Goal: Check status: Check status

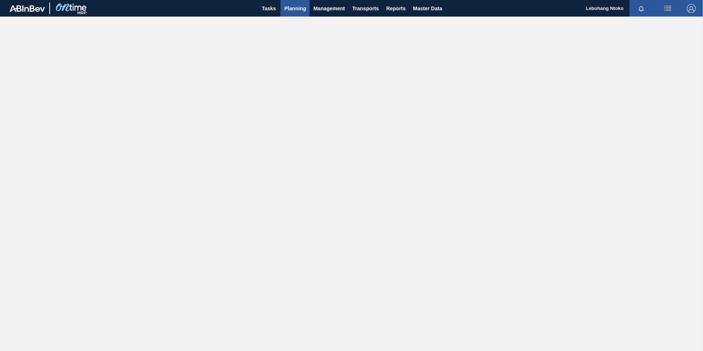
click at [294, 8] on span "Planning" at bounding box center [295, 8] width 22 height 9
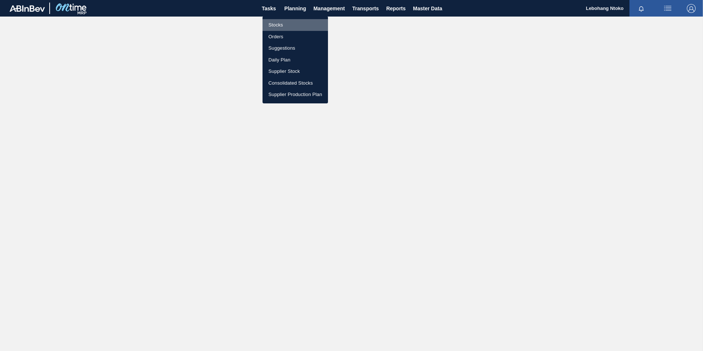
drag, startPoint x: 278, startPoint y: 22, endPoint x: 284, endPoint y: 22, distance: 5.9
click at [279, 22] on li "Stocks" at bounding box center [295, 25] width 65 height 12
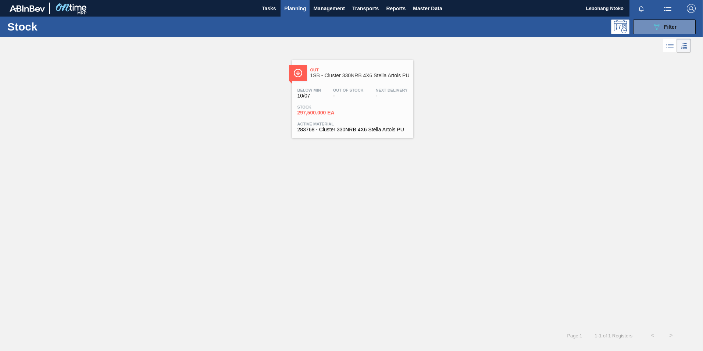
click at [364, 96] on div "Out Of Stock -" at bounding box center [348, 93] width 34 height 11
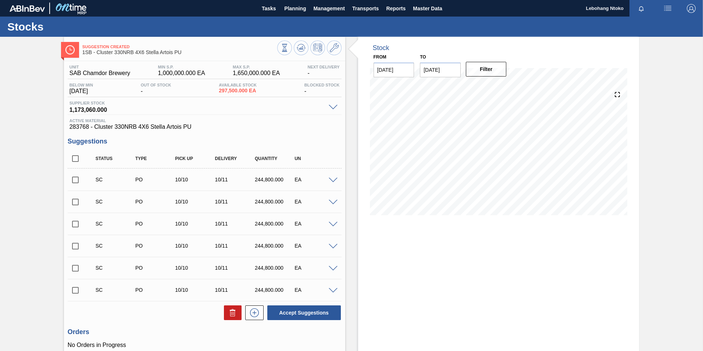
click at [333, 106] on span at bounding box center [333, 108] width 9 height 6
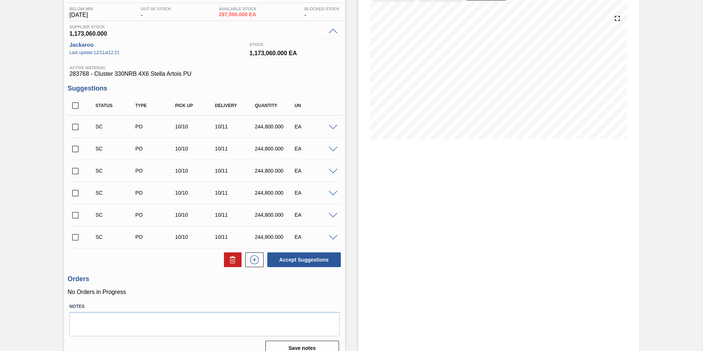
scroll to position [87, 0]
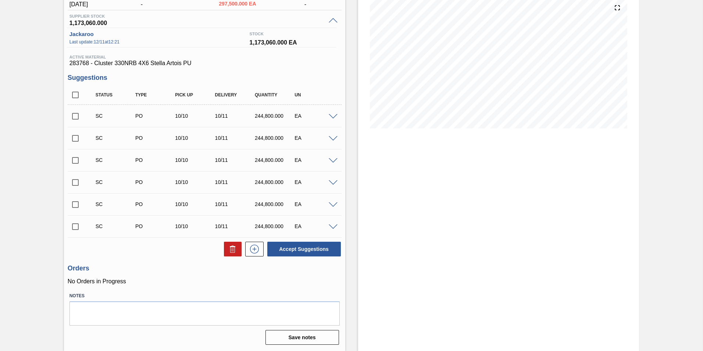
click at [333, 116] on span at bounding box center [333, 117] width 9 height 6
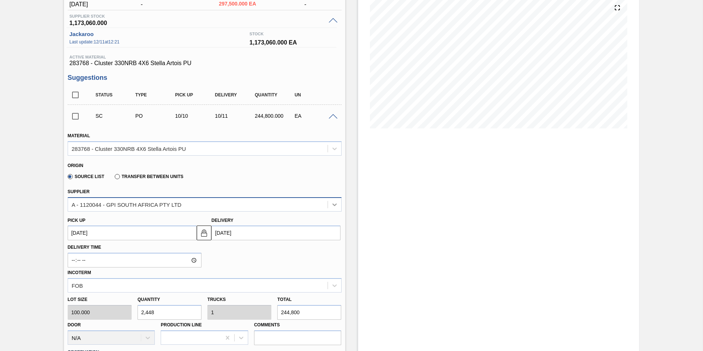
click at [335, 202] on icon at bounding box center [334, 204] width 7 height 7
click at [489, 211] on div "Stock From [DATE] to [DATE] Filter 10/07 Stock Projection 297,500 SAP Planning …" at bounding box center [498, 287] width 281 height 675
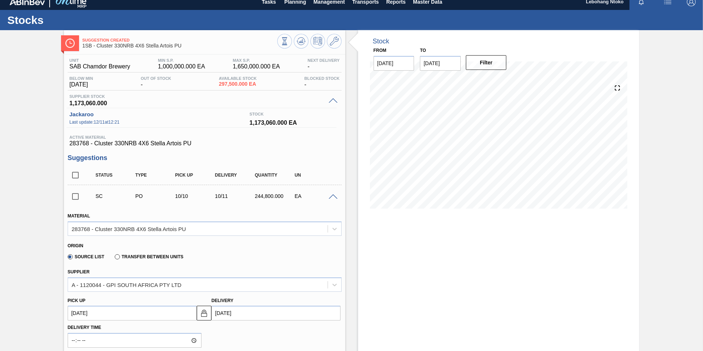
scroll to position [0, 0]
